Goal: Transaction & Acquisition: Purchase product/service

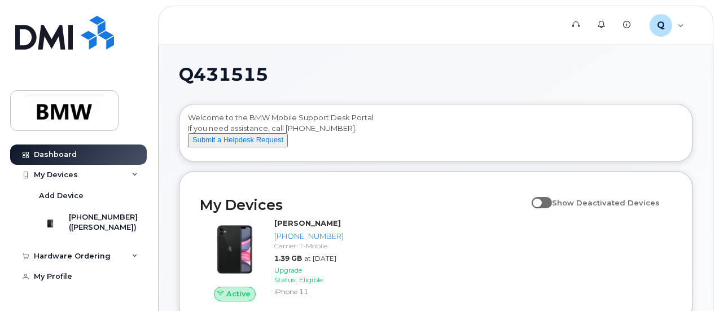
scroll to position [113, 0]
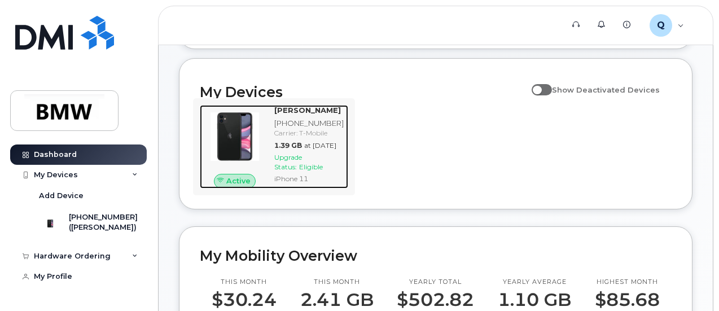
click at [316, 172] on div "Upgrade Status: Eligible" at bounding box center [308, 161] width 69 height 19
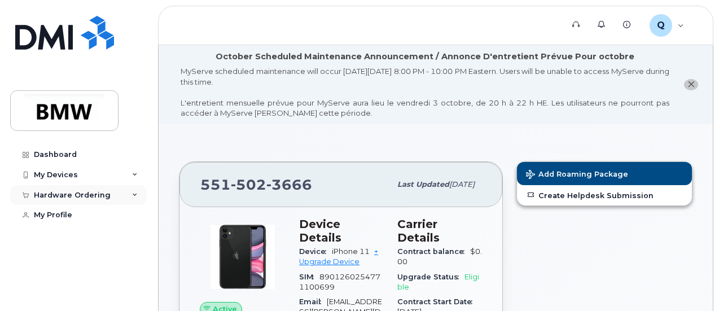
click at [135, 195] on icon at bounding box center [135, 195] width 6 height 6
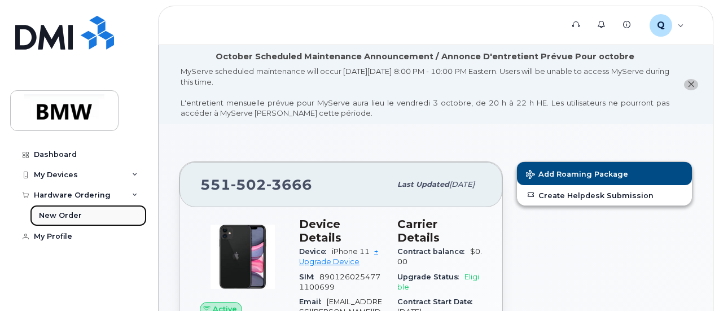
click at [50, 218] on div "New Order" at bounding box center [60, 215] width 43 height 10
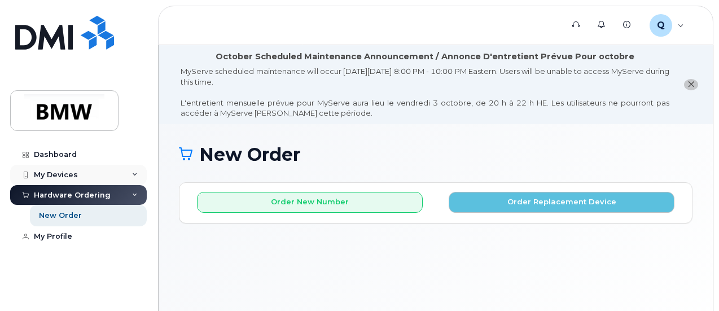
click at [69, 177] on div "My Devices" at bounding box center [56, 174] width 44 height 9
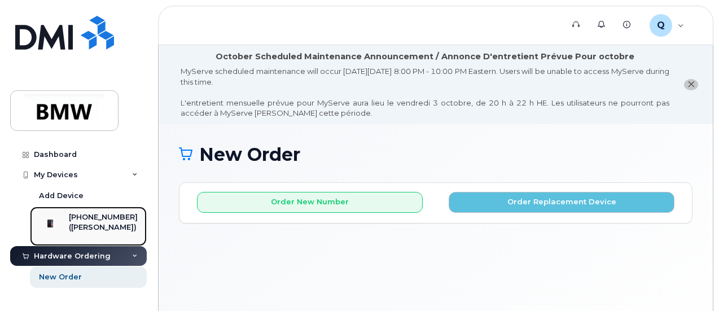
click at [56, 220] on img at bounding box center [50, 223] width 11 height 11
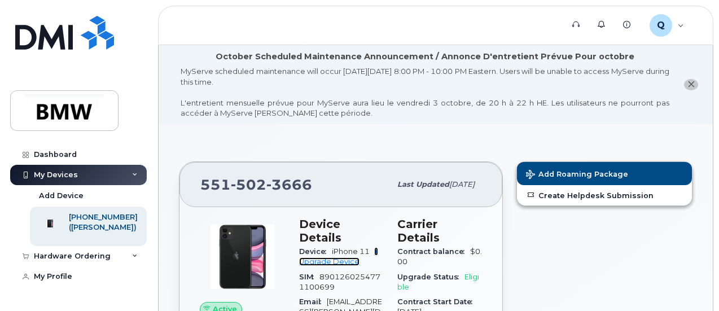
click at [333, 248] on link "+ Upgrade Device" at bounding box center [338, 256] width 79 height 19
